Goal: Information Seeking & Learning: Learn about a topic

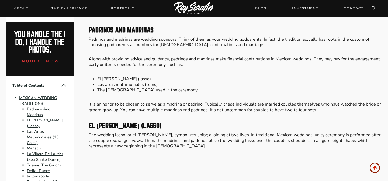
scroll to position [517, 0]
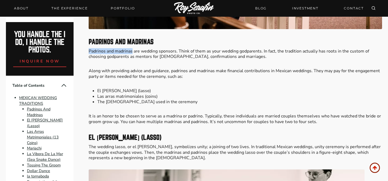
drag, startPoint x: 87, startPoint y: 52, endPoint x: 132, endPoint y: 53, distance: 44.4
copy p "Padrinos and madrinas"
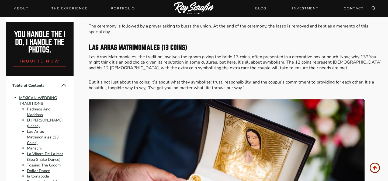
scroll to position [858, 0]
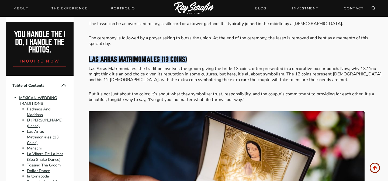
drag, startPoint x: 88, startPoint y: 60, endPoint x: 186, endPoint y: 60, distance: 98.0
click at [186, 60] on strong "Las Arras Matrimoniales (13 Coins)" at bounding box center [138, 59] width 98 height 7
copy strong "Las Arras Matrimoniales (13 Coins)"
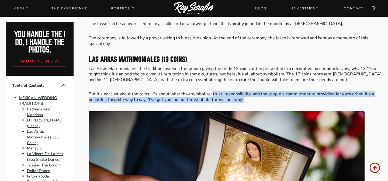
drag, startPoint x: 211, startPoint y: 95, endPoint x: 332, endPoint y: 97, distance: 121.2
click at [332, 97] on p "But it’s not just about the coins; it’s about what they symbolize: trust, respo…" at bounding box center [235, 96] width 293 height 11
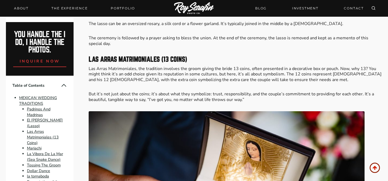
click at [332, 97] on p "But it’s not just about the coins; it’s about what they symbolize: trust, respo…" at bounding box center [235, 96] width 293 height 11
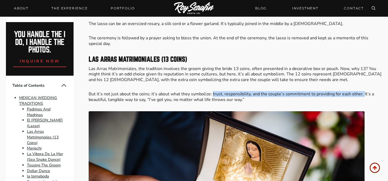
drag, startPoint x: 211, startPoint y: 95, endPoint x: 360, endPoint y: 95, distance: 148.9
click at [360, 95] on p "But it’s not just about the coins; it’s about what they symbolize: trust, respo…" at bounding box center [235, 96] width 293 height 11
copy p "trust, responsibility, and the couple’s commitment to providing for each other."
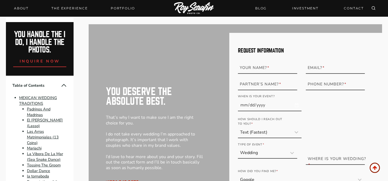
scroll to position [2836, 0]
